Goal: Check status: Check status

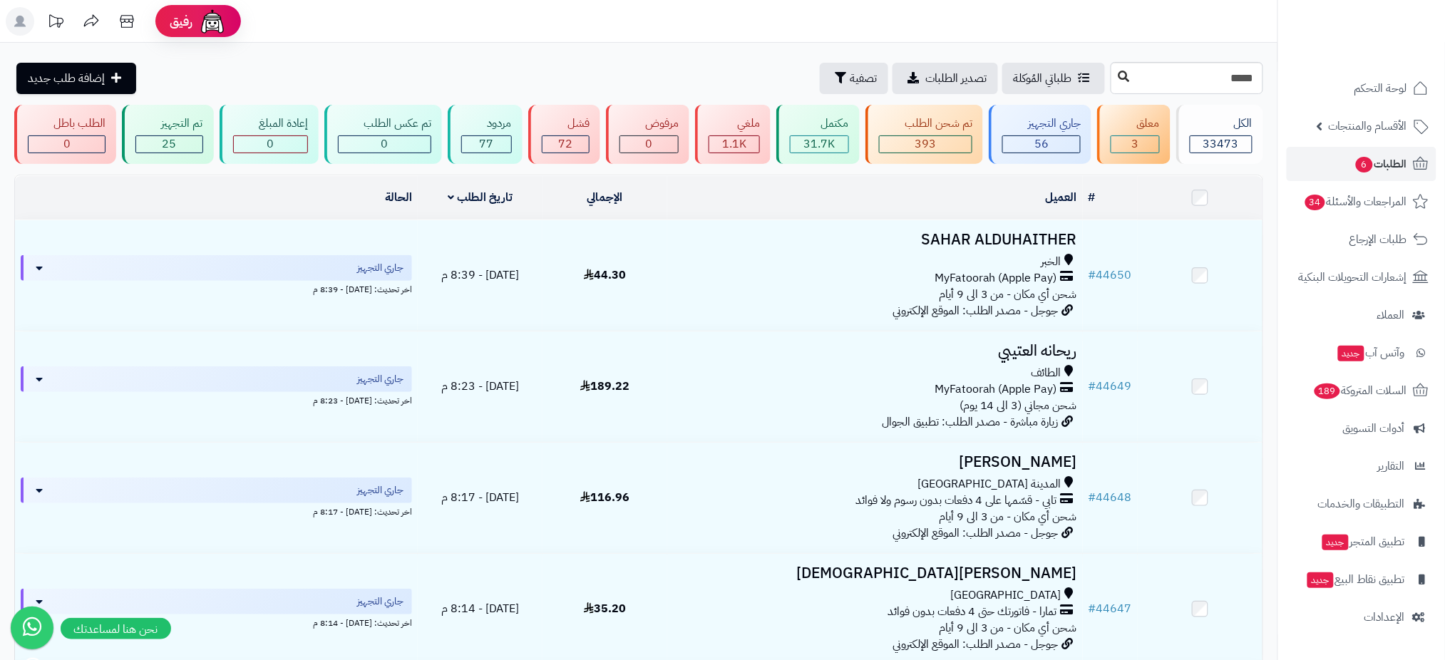
type input "*****"
click at [1114, 78] on button at bounding box center [1124, 76] width 21 height 27
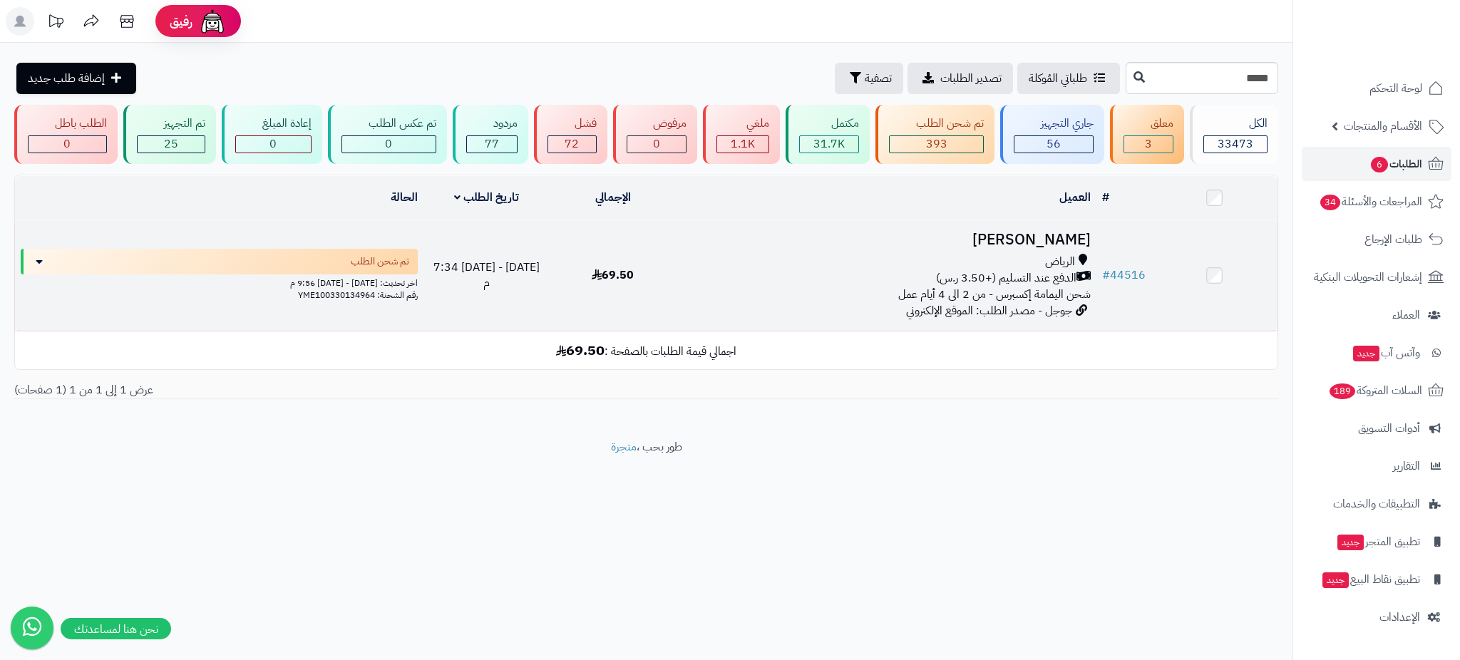
click at [1037, 239] on h3 "ماجد العتيبي" at bounding box center [886, 240] width 409 height 16
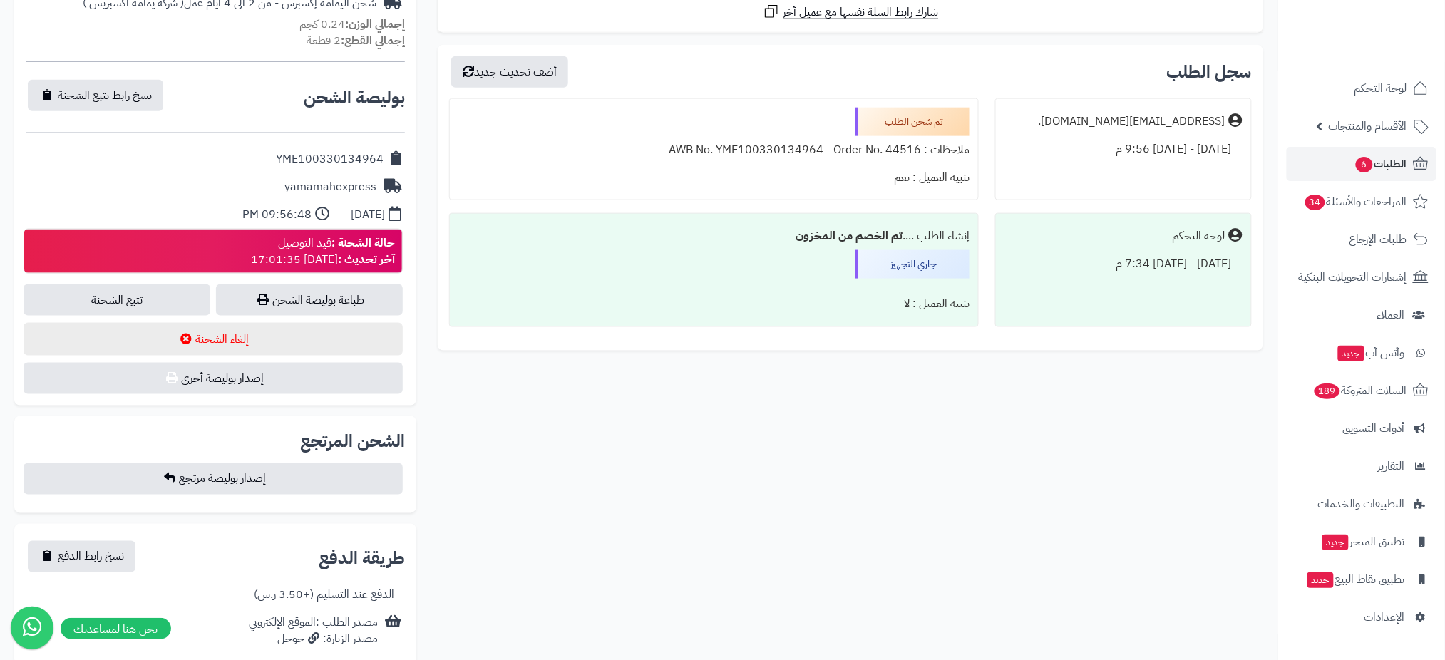
scroll to position [577, 0]
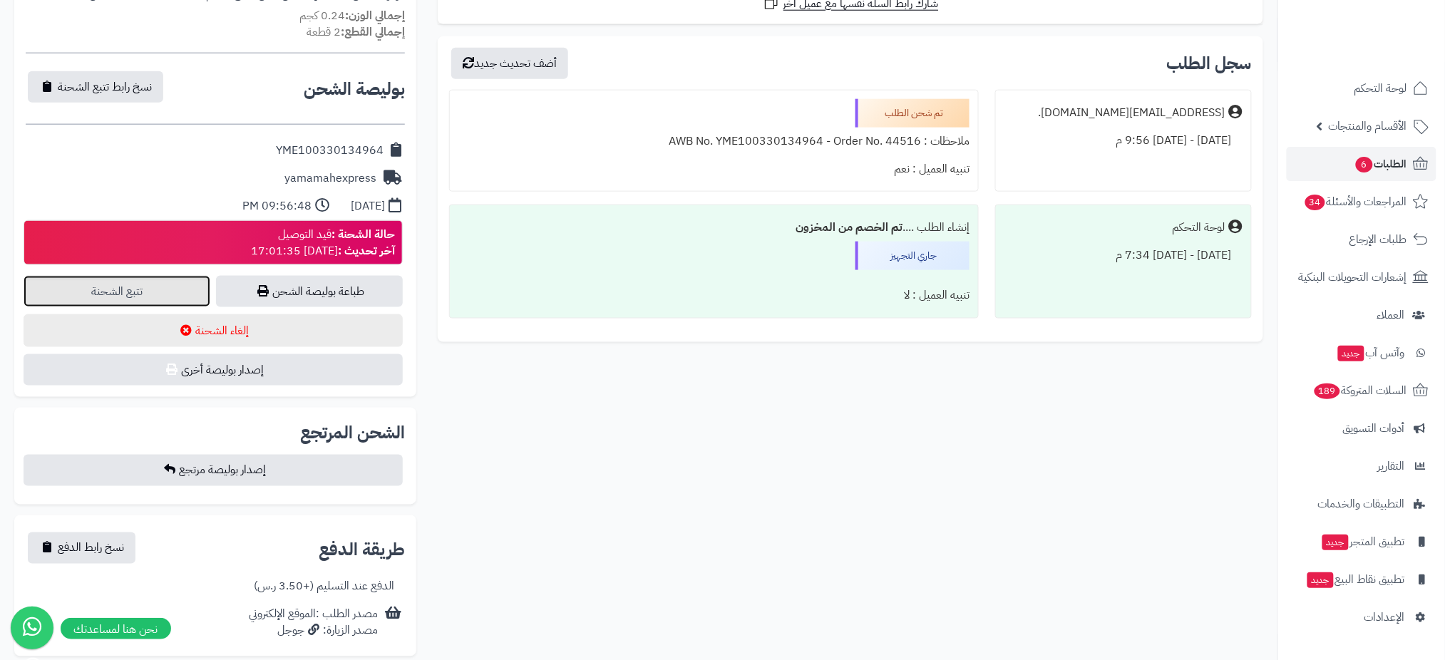
click at [170, 288] on link "تتبع الشحنة" at bounding box center [117, 291] width 187 height 31
drag, startPoint x: 255, startPoint y: 140, endPoint x: 384, endPoint y: 155, distance: 130.0
click at [384, 155] on div "YME100330134964" at bounding box center [215, 151] width 379 height 28
copy div "YME100330134964"
click at [1382, 168] on span "الطلبات 6" at bounding box center [1381, 164] width 53 height 20
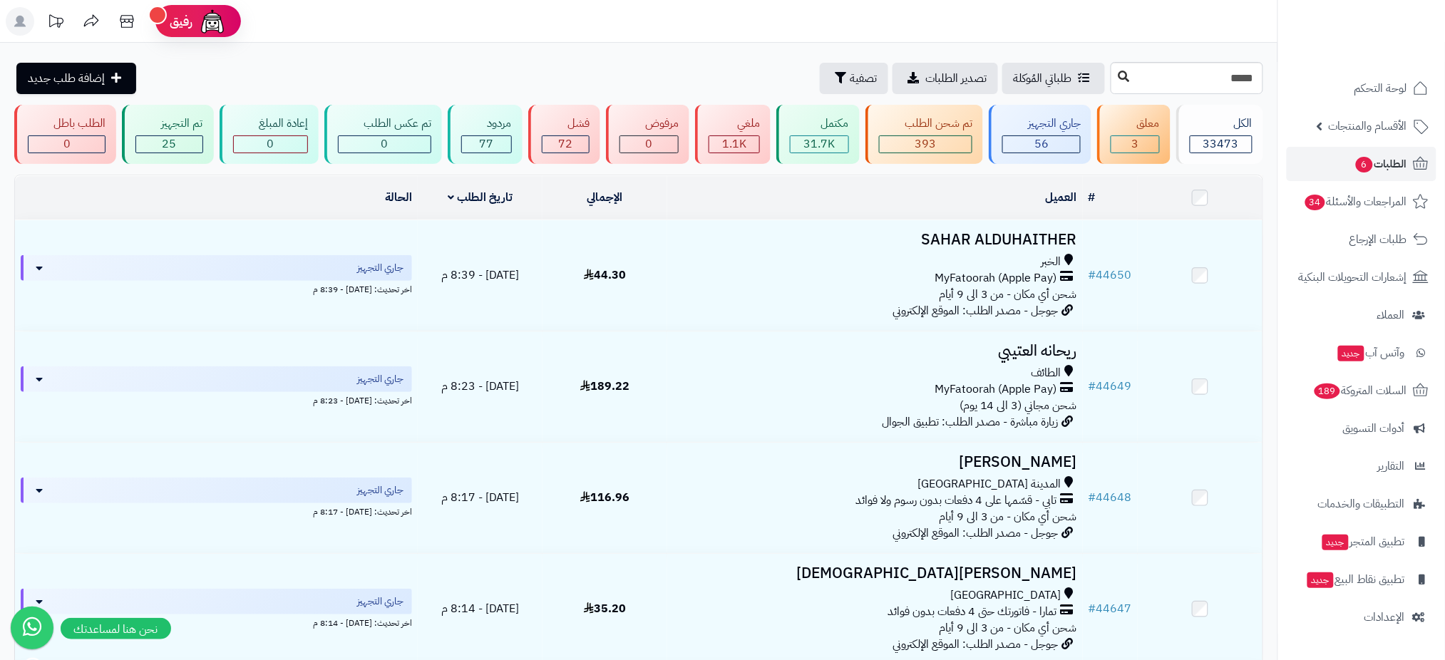
type input "*****"
click at [1119, 71] on icon at bounding box center [1124, 76] width 11 height 11
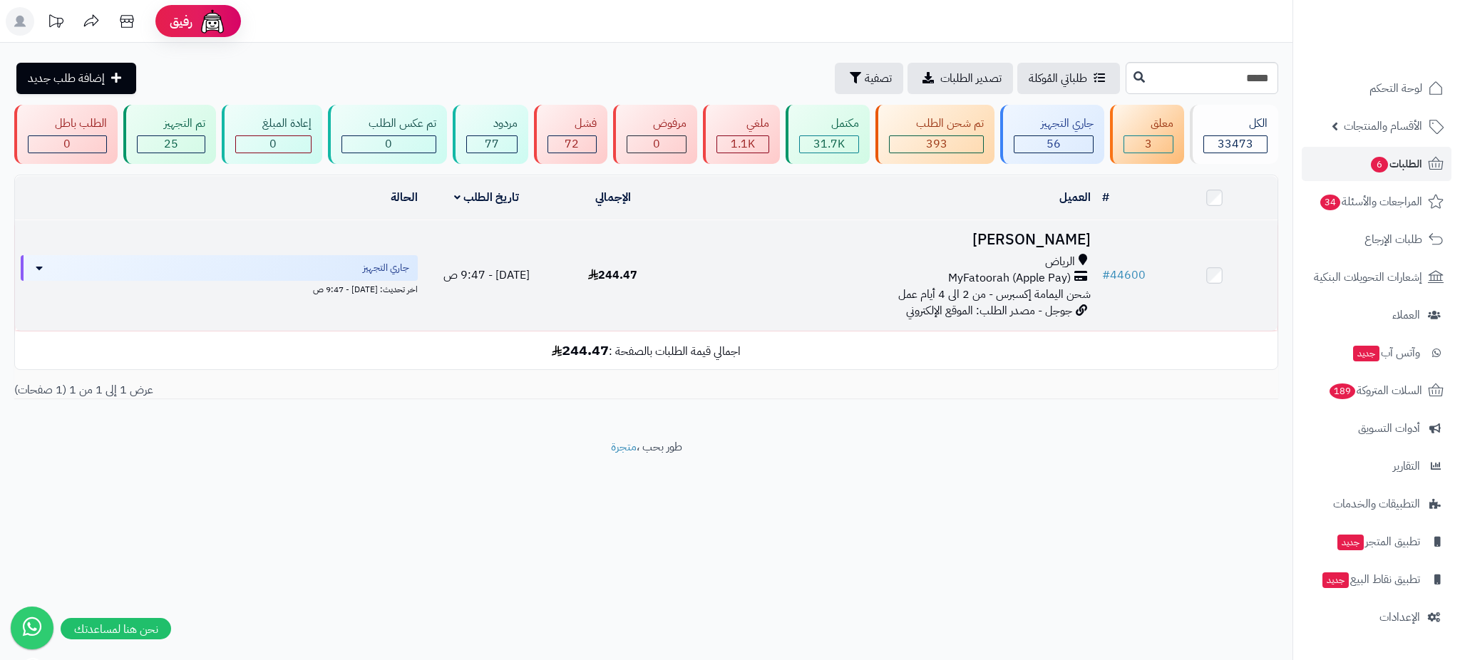
click at [1064, 235] on h3 "تركي الحجي" at bounding box center [886, 240] width 409 height 16
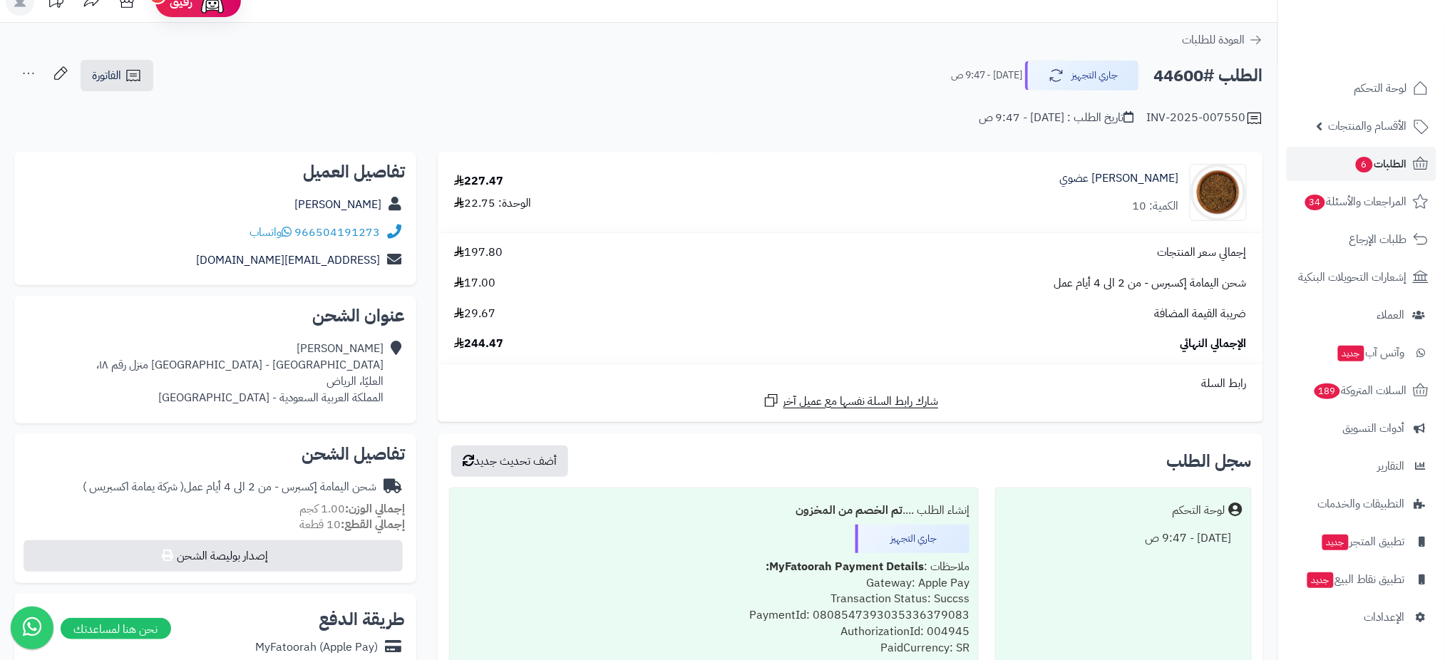
scroll to position [21, 0]
